Goal: Use online tool/utility: Utilize a website feature to perform a specific function

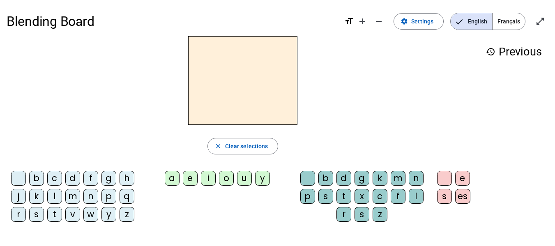
click at [53, 194] on div "l" at bounding box center [54, 196] width 15 height 15
click at [173, 182] on div "a" at bounding box center [172, 178] width 15 height 15
click at [379, 197] on div "c" at bounding box center [380, 196] width 15 height 15
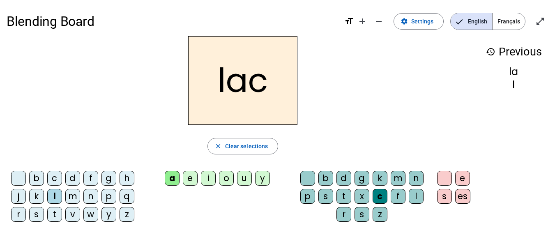
click at [58, 218] on div "t" at bounding box center [54, 214] width 15 height 15
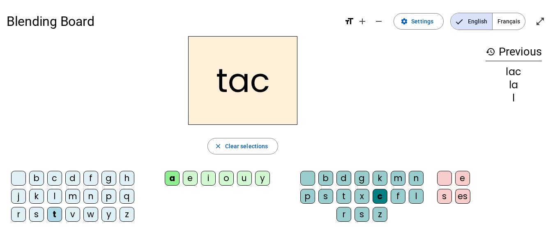
click at [307, 179] on div at bounding box center [307, 178] width 15 height 15
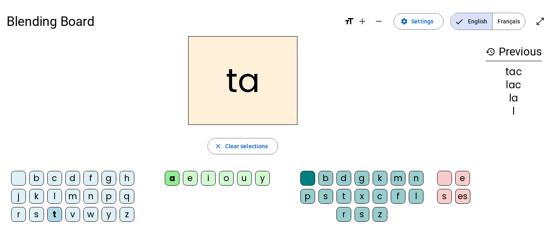
click at [192, 178] on div "e" at bounding box center [190, 178] width 15 height 15
click at [247, 182] on div "u" at bounding box center [244, 178] width 15 height 15
click at [70, 181] on div "d" at bounding box center [72, 178] width 15 height 15
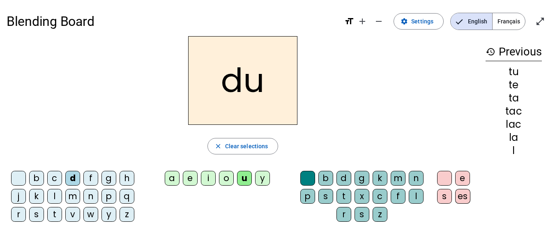
click at [380, 199] on div "c" at bounding box center [380, 196] width 15 height 15
